Goal: Information Seeking & Learning: Check status

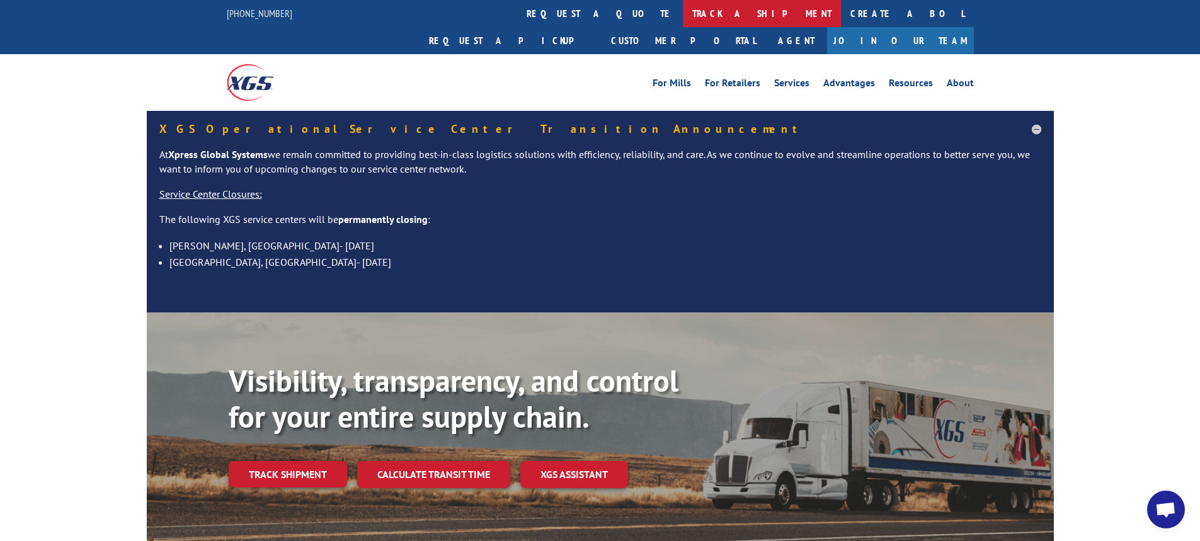
click at [683, 18] on link "track a shipment" at bounding box center [762, 13] width 158 height 27
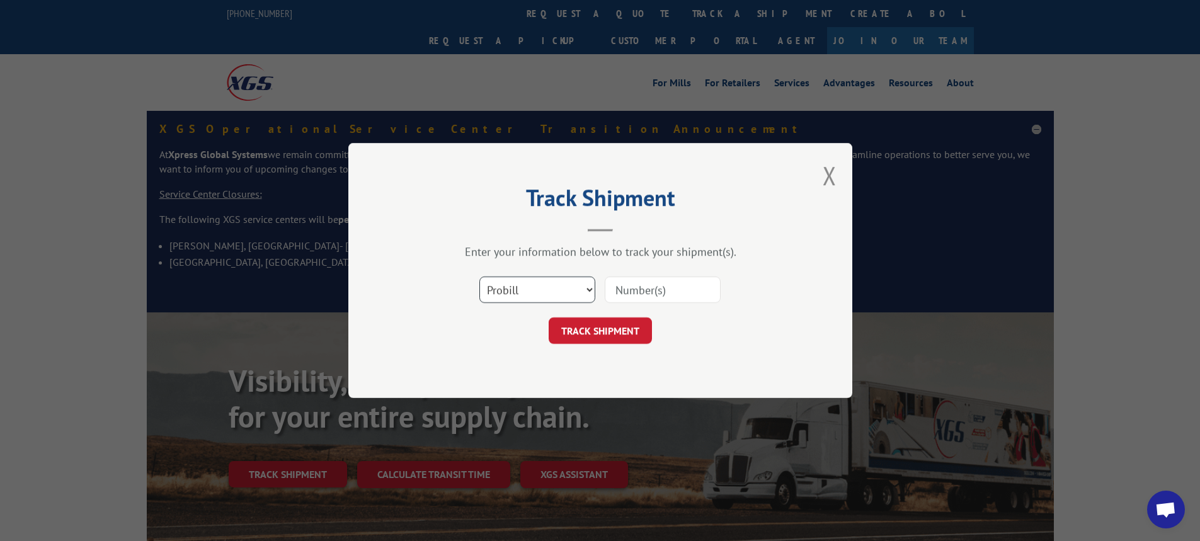
click at [587, 288] on select "Select category... Probill BOL PO" at bounding box center [538, 290] width 116 height 26
select select "bol"
click at [480, 277] on select "Select category... Probill BOL PO" at bounding box center [538, 290] width 116 height 26
click at [637, 300] on input at bounding box center [663, 290] width 116 height 26
type input "6009765"
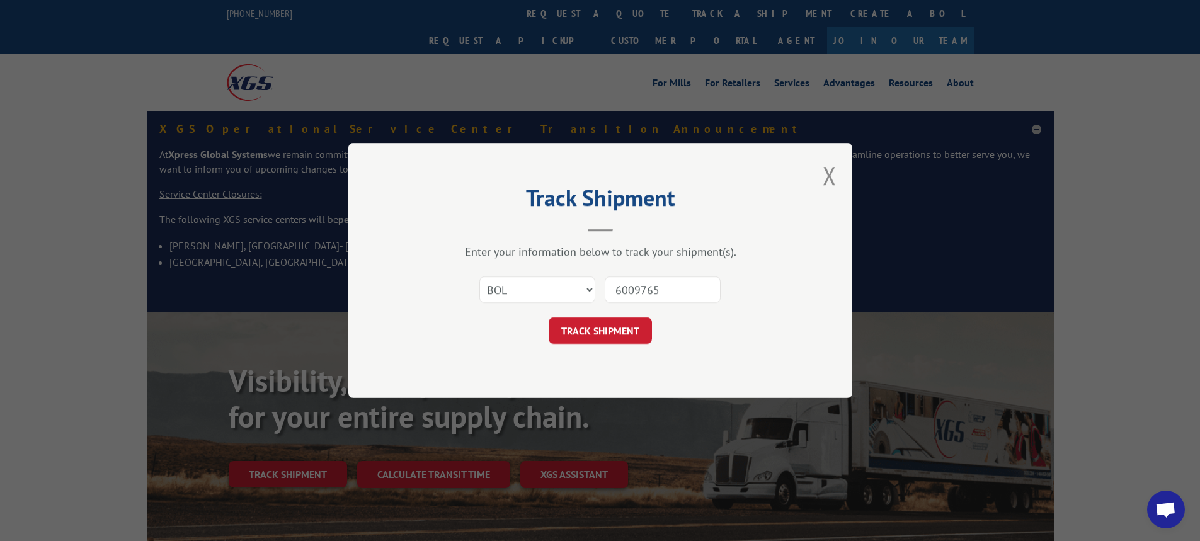
click button "TRACK SHIPMENT" at bounding box center [600, 331] width 103 height 26
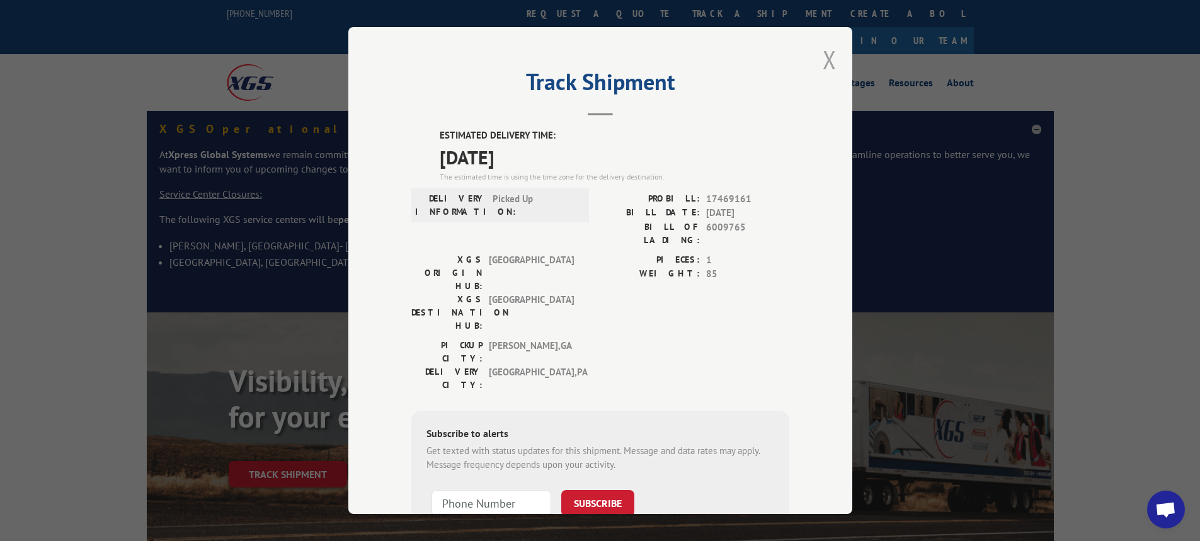
click at [824, 56] on button "Close modal" at bounding box center [830, 59] width 14 height 33
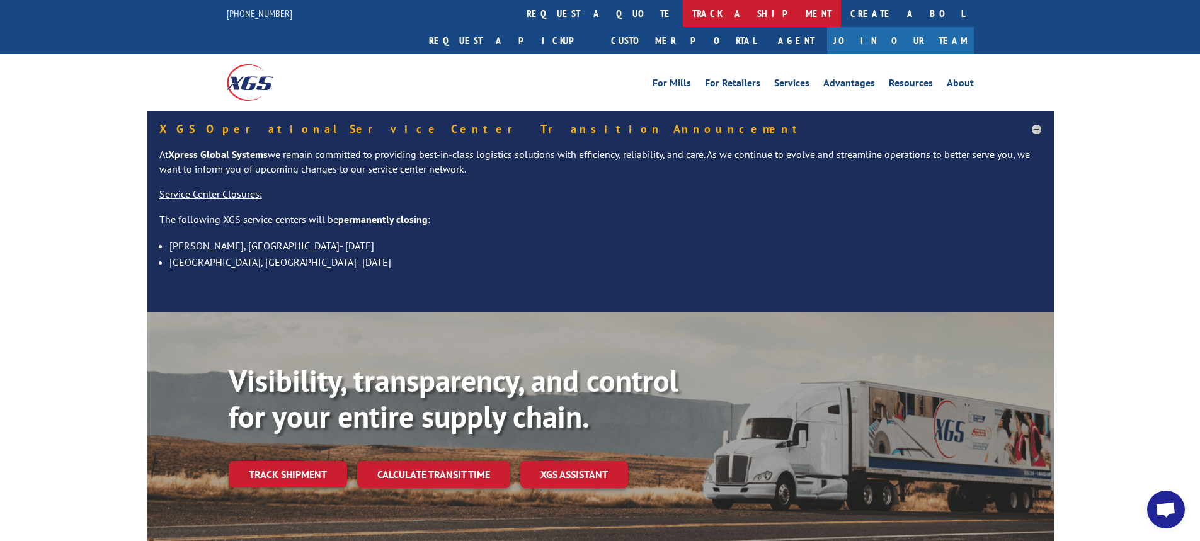
click at [683, 10] on link "track a shipment" at bounding box center [762, 13] width 158 height 27
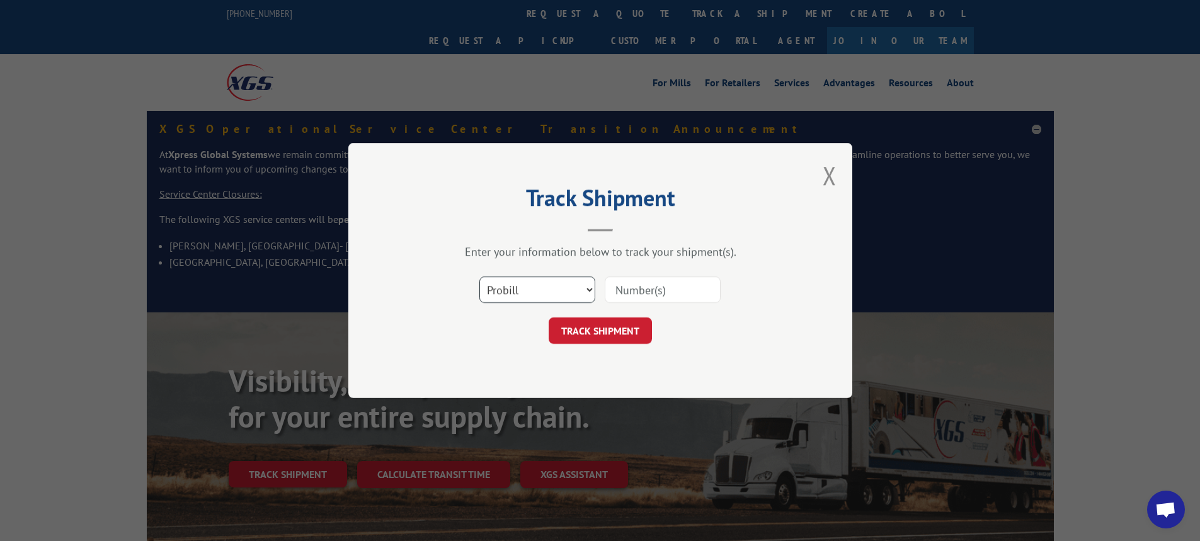
click at [592, 292] on select "Select category... Probill BOL PO" at bounding box center [538, 290] width 116 height 26
select select "bol"
click at [480, 277] on select "Select category... Probill BOL PO" at bounding box center [538, 290] width 116 height 26
click at [645, 282] on input at bounding box center [663, 290] width 116 height 26
type input "54392927"
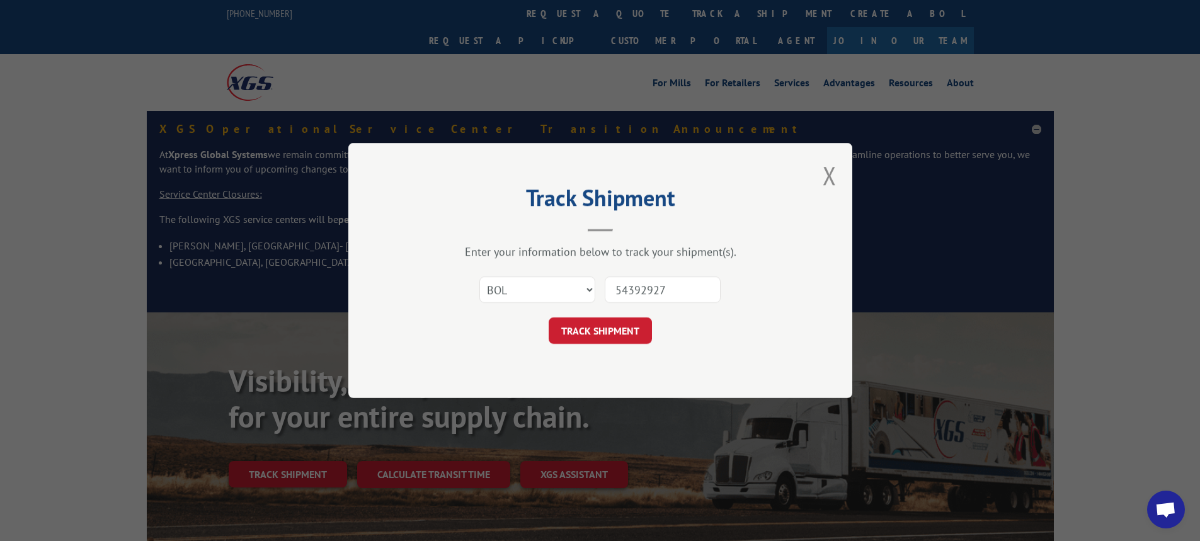
click button "TRACK SHIPMENT" at bounding box center [600, 331] width 103 height 26
